Goal: Ask a question

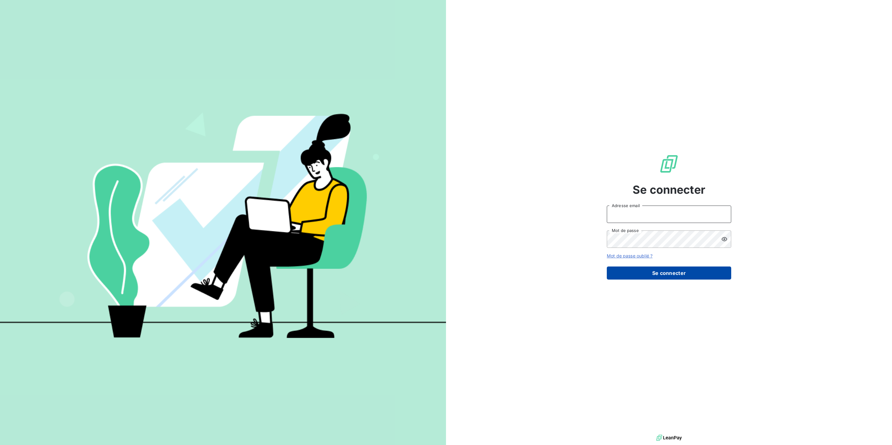
type input "[PERSON_NAME][EMAIL_ADDRESS][DOMAIN_NAME]"
click at [656, 274] on button "Se connecter" at bounding box center [669, 273] width 124 height 13
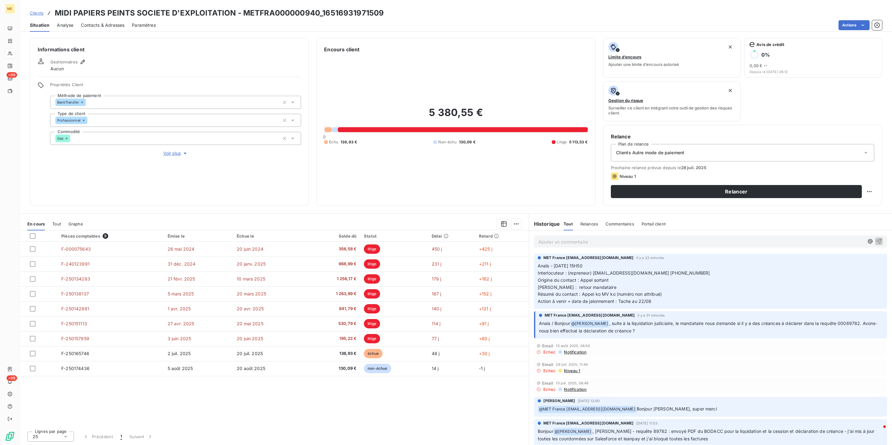
click at [604, 243] on p "Ajouter un commentaire ﻿" at bounding box center [701, 242] width 326 height 8
